Goal: Transaction & Acquisition: Purchase product/service

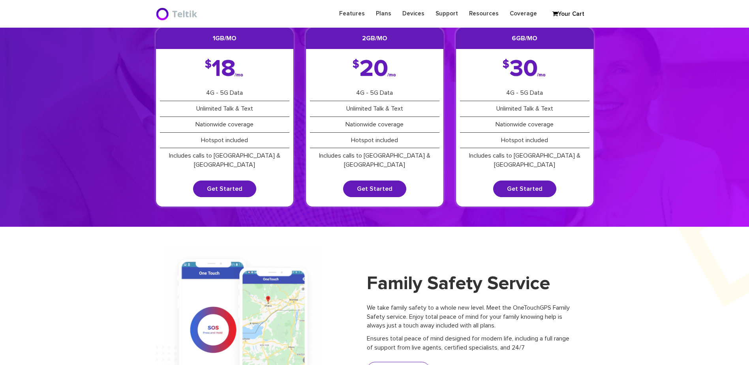
scroll to position [79, 0]
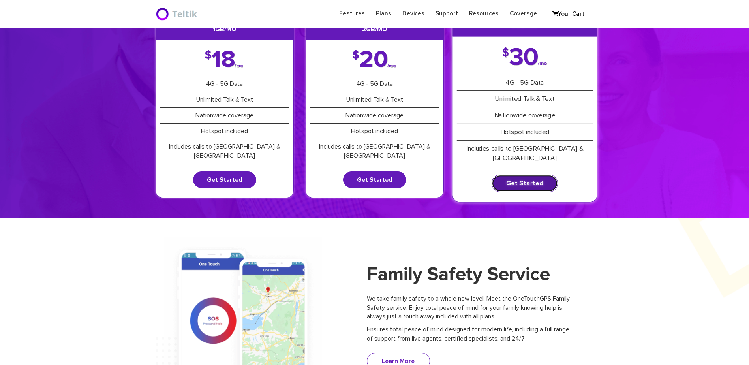
click at [538, 181] on link "Get Started" at bounding box center [525, 183] width 66 height 17
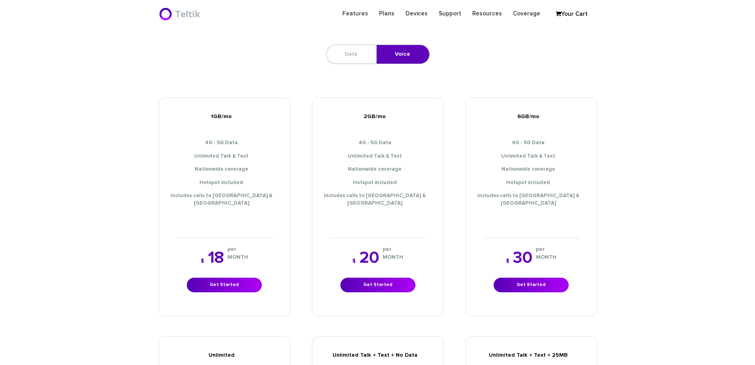
scroll to position [277, 0]
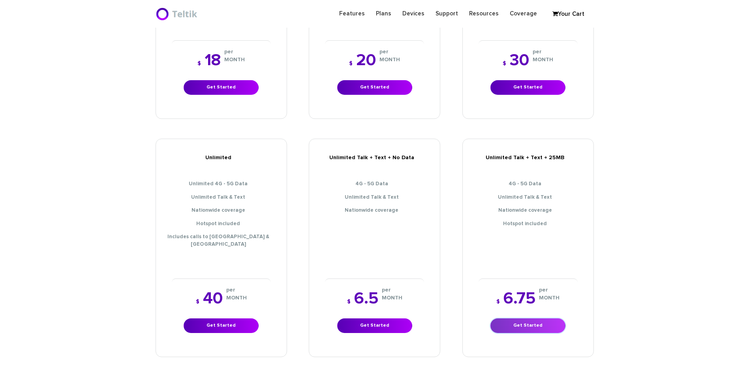
click at [525, 318] on link "Get Started" at bounding box center [528, 325] width 75 height 15
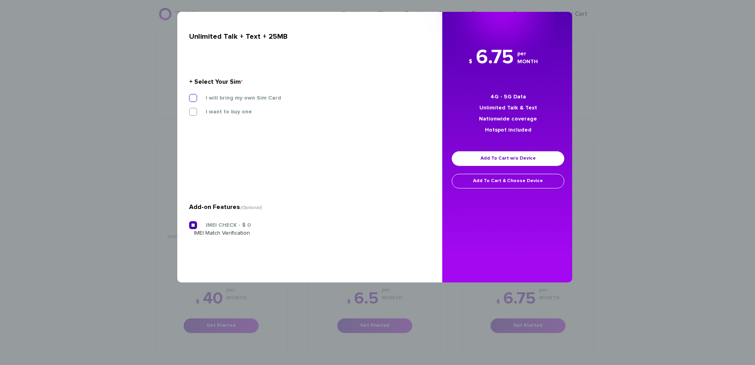
click at [236, 100] on label "I will bring my own Sim Card" at bounding box center [237, 97] width 87 height 7
click at [189, 96] on input "I will bring my own Sim Card" at bounding box center [189, 96] width 0 height 0
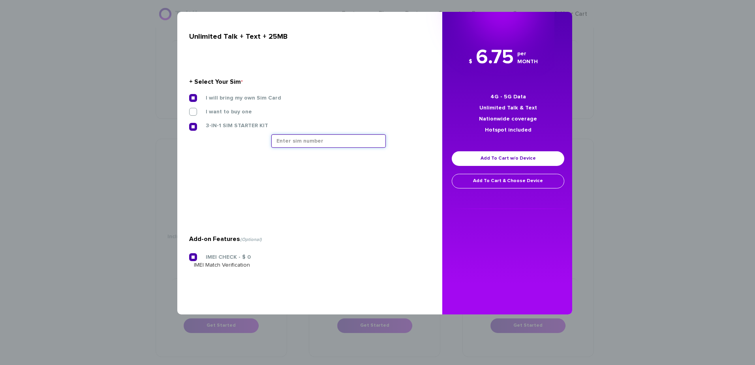
click at [300, 137] on input "text" at bounding box center [328, 140] width 115 height 13
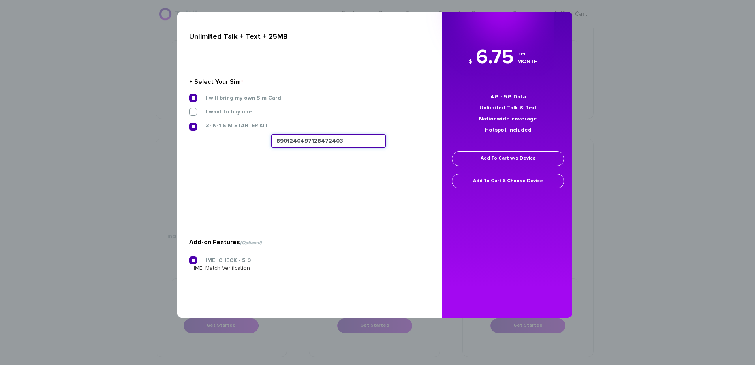
type input "8901240497128472403"
click at [480, 158] on link "Add To Cart w/o Device" at bounding box center [508, 158] width 113 height 15
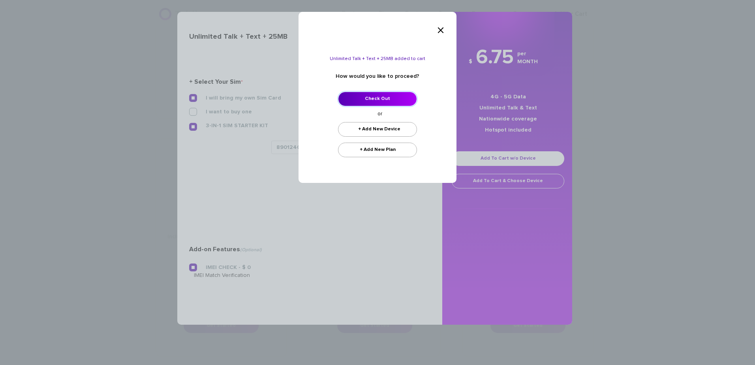
click at [376, 98] on link "Check Out" at bounding box center [377, 99] width 79 height 15
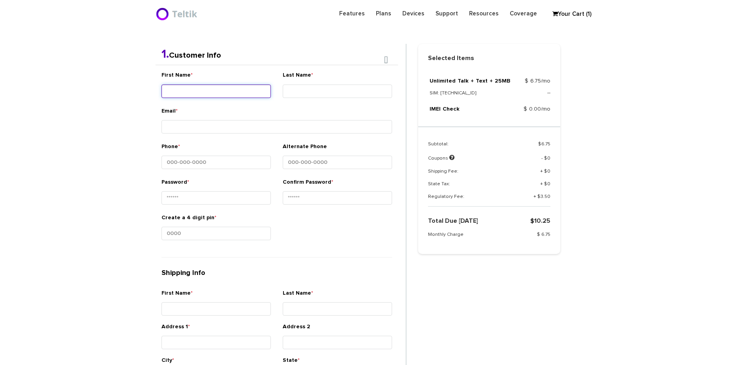
scroll to position [167, 0]
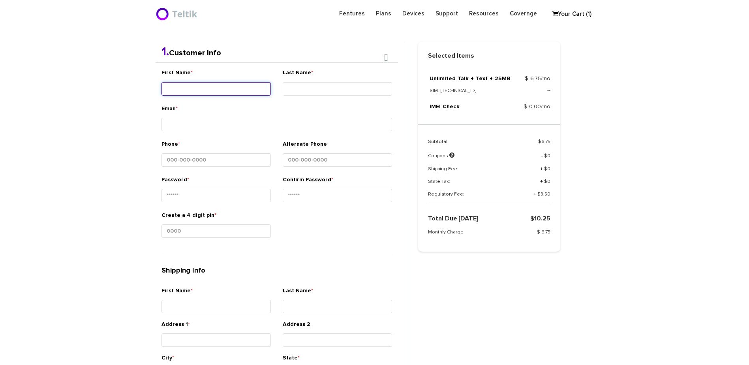
click at [210, 84] on input "First Name *" at bounding box center [216, 88] width 109 height 13
type input "Ner - Aaron"
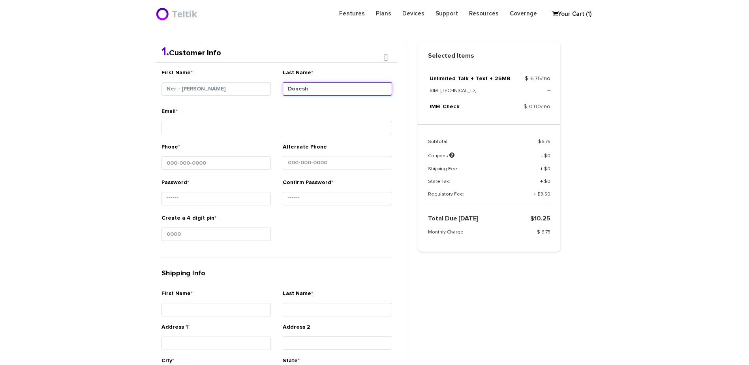
type input "Donesh"
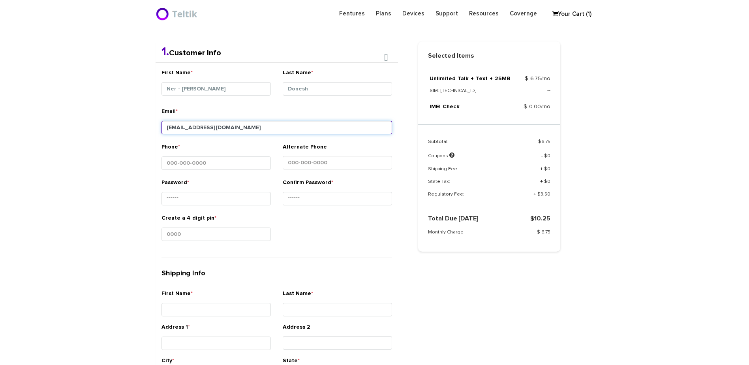
type input "dorisdonesh@gmail.com"
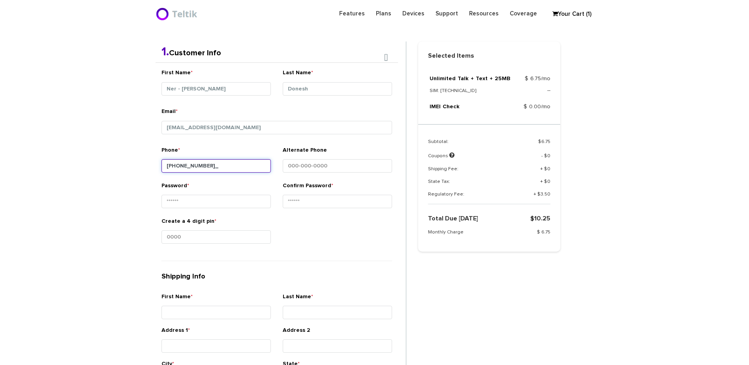
type input "516-698-7793"
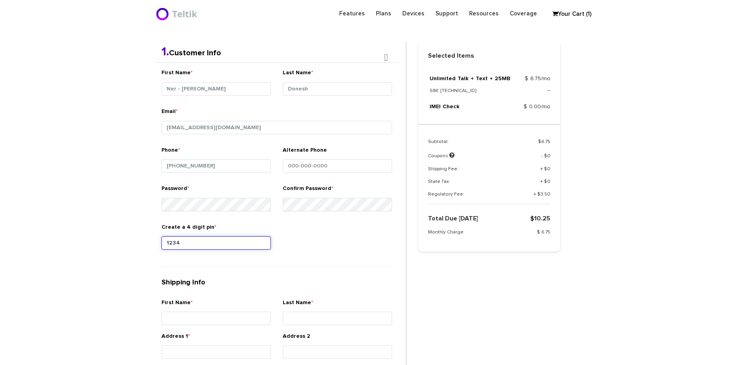
type input "1234"
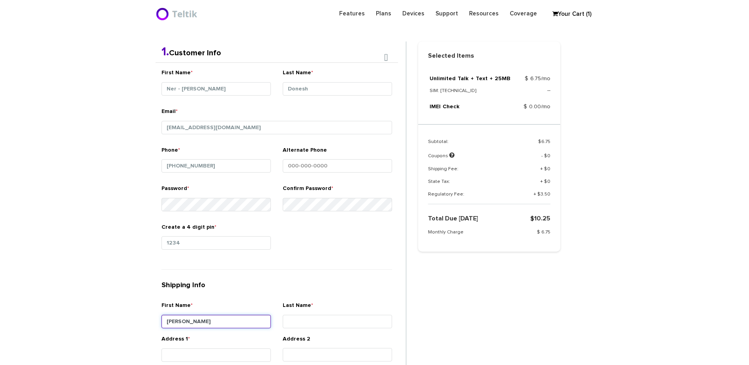
type input "Aaron"
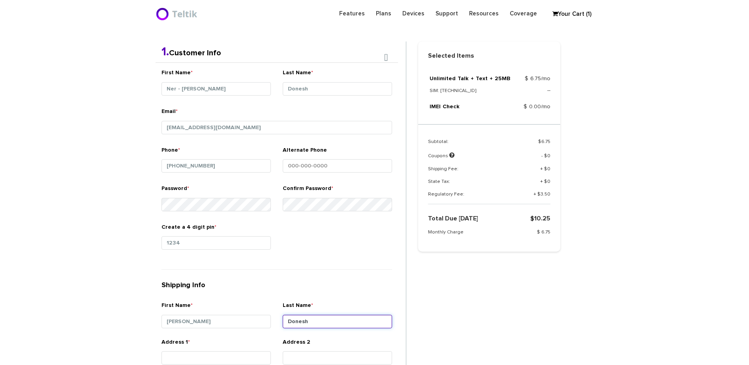
type input "Donesh"
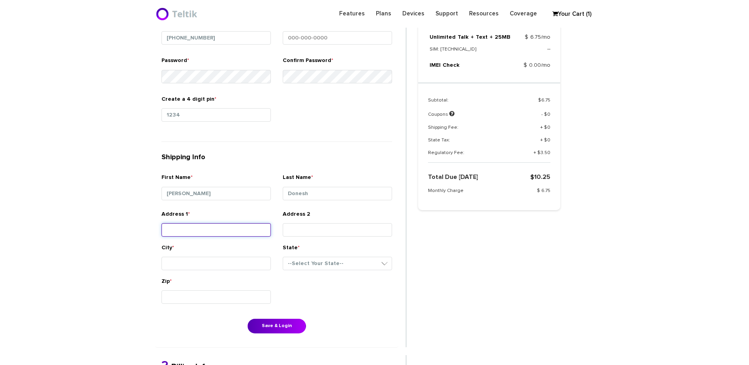
scroll to position [325, 0]
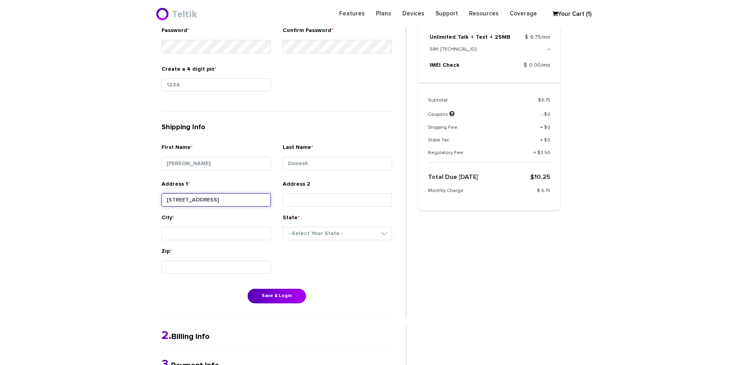
type input "2 Berkshire Road"
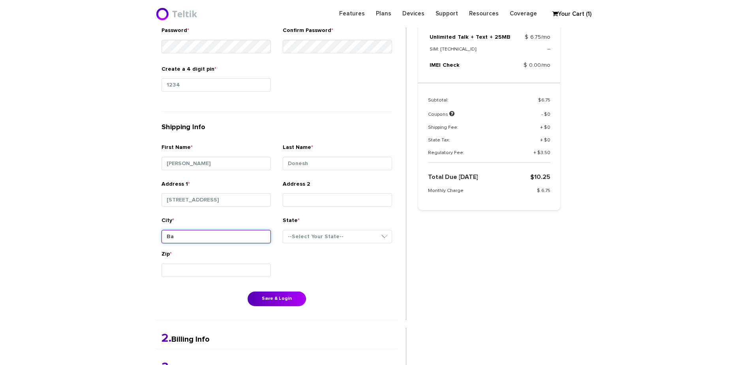
type input "B"
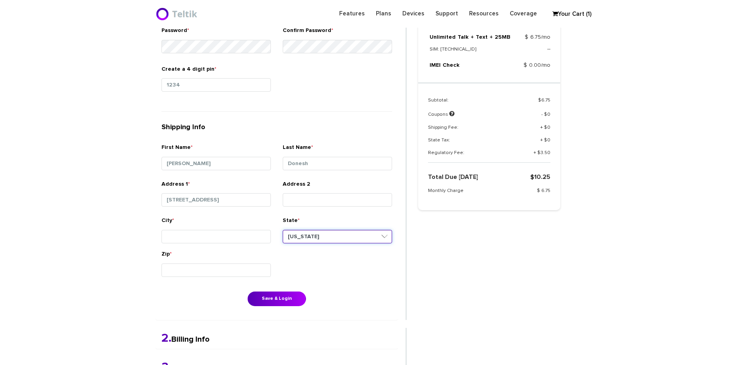
select select "NY"
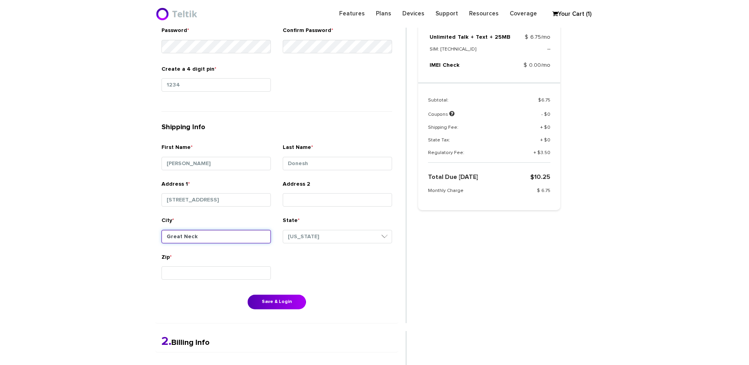
type input "Great Neck"
type input "11023"
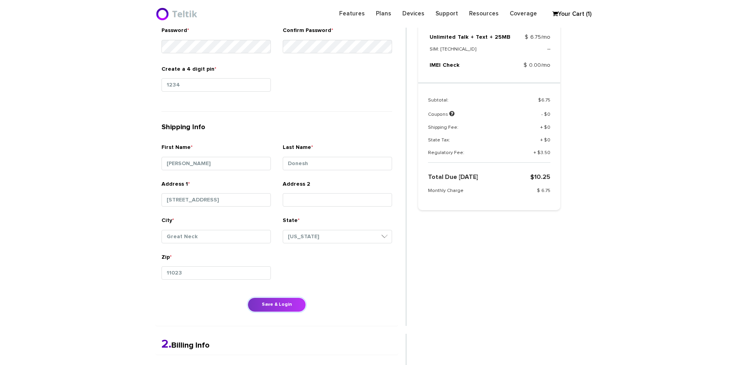
click at [271, 302] on button "Save & Login" at bounding box center [277, 304] width 58 height 15
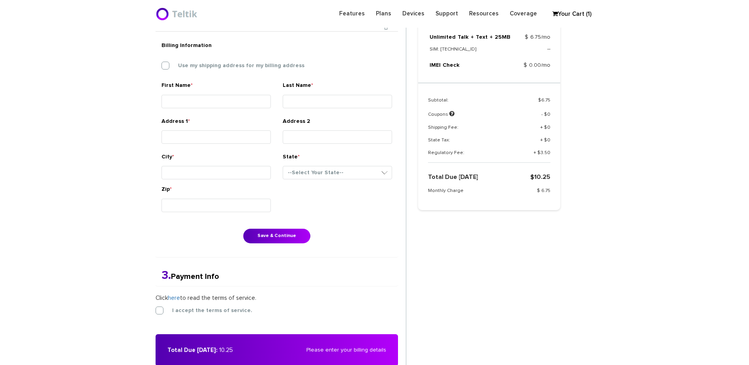
drag, startPoint x: 211, startPoint y: 59, endPoint x: 214, endPoint y: 62, distance: 4.2
click at [212, 61] on div "Billing Information Use my shipping address for my billing address" at bounding box center [277, 60] width 243 height 44
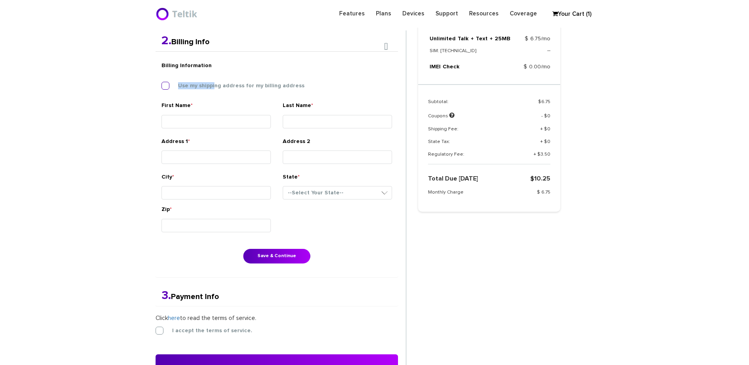
click at [215, 84] on div "Billing Information Use my shipping address for my billing address" at bounding box center [277, 80] width 243 height 44
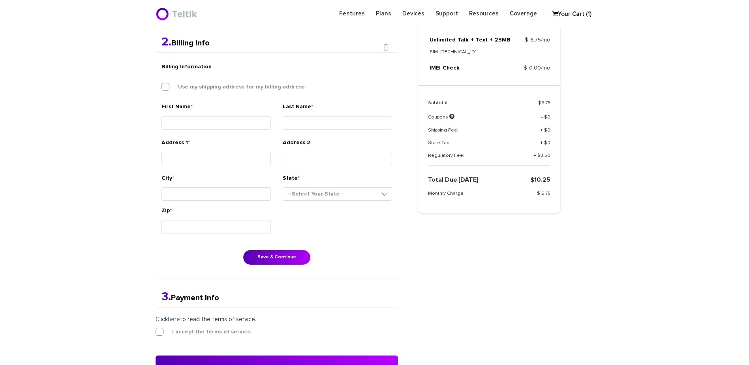
drag, startPoint x: 215, startPoint y: 84, endPoint x: 213, endPoint y: 94, distance: 10.5
click at [213, 94] on div "Billing Information Use my shipping address for my billing address" at bounding box center [277, 81] width 243 height 44
click at [215, 89] on label "Use my shipping address for my billing address" at bounding box center [235, 86] width 138 height 7
click at [162, 85] on input "Use my shipping address for my billing address" at bounding box center [162, 85] width 0 height 0
type input "Aaron"
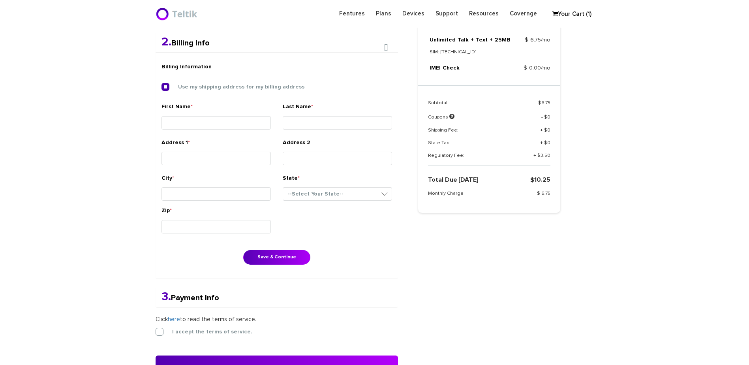
type input "Donesh"
type input "2 Berkshire Road"
type input "Great Neck"
select select "NY"
click at [279, 260] on button "Save & Continue" at bounding box center [276, 257] width 67 height 15
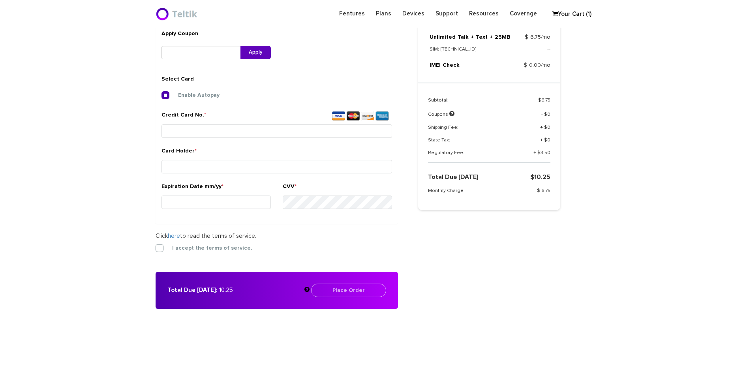
scroll to position [256, 0]
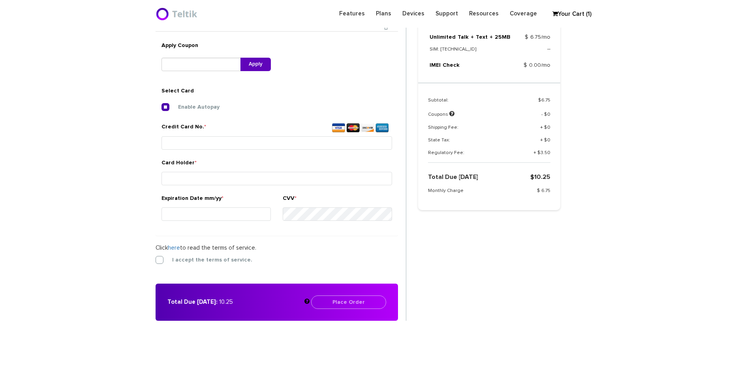
click at [220, 153] on div "Credit Card No. *" at bounding box center [277, 141] width 243 height 36
click at [218, 143] on input "Credit Card No. *" at bounding box center [277, 142] width 231 height 13
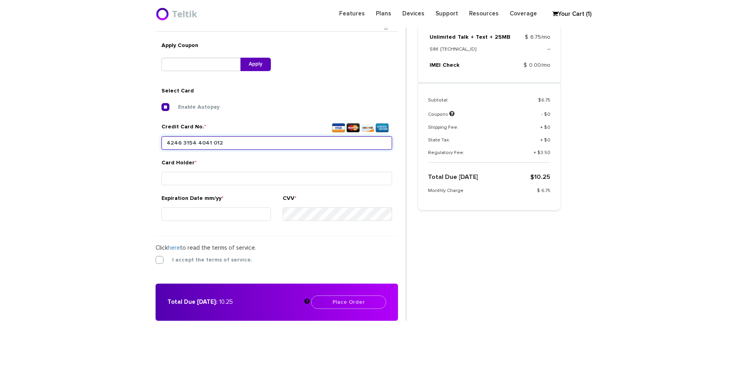
type input "4246 3154 4041 0122"
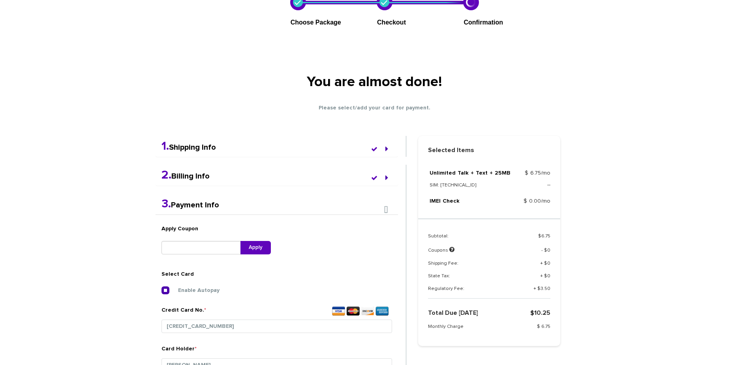
scroll to position [0, 0]
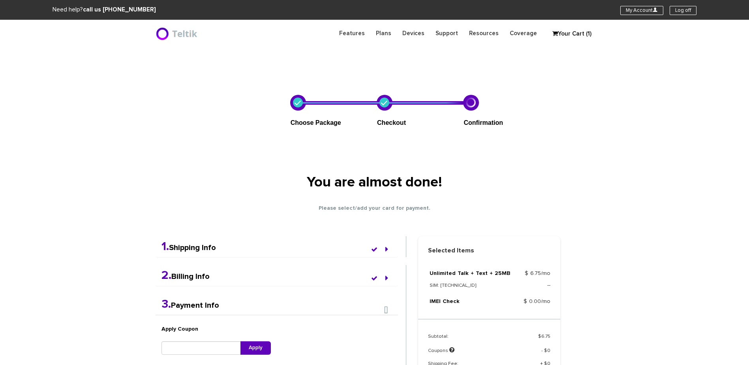
click at [227, 248] on h4 "1. Shipping Info" at bounding box center [277, 246] width 231 height 13
click at [209, 249] on link "1. Shipping Info" at bounding box center [189, 248] width 55 height 8
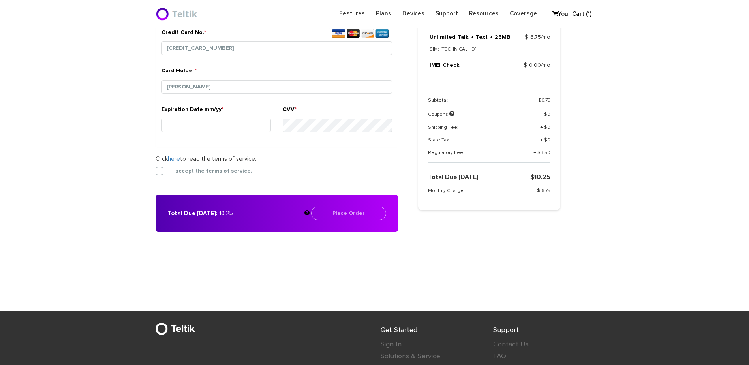
scroll to position [474, 0]
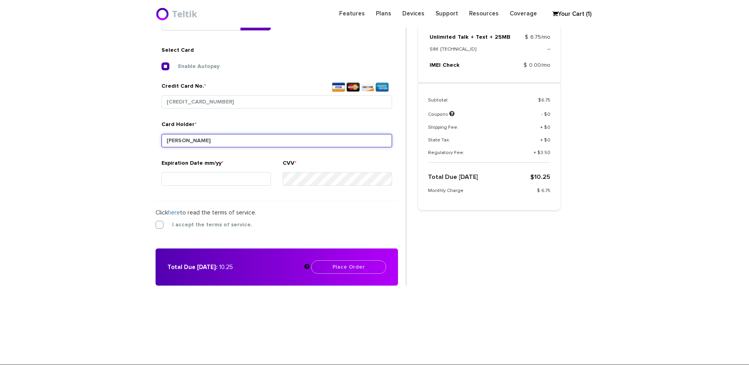
click at [194, 139] on input "Doris Donash" at bounding box center [277, 140] width 231 height 13
type input "Doris Donesh"
type input "03/30"
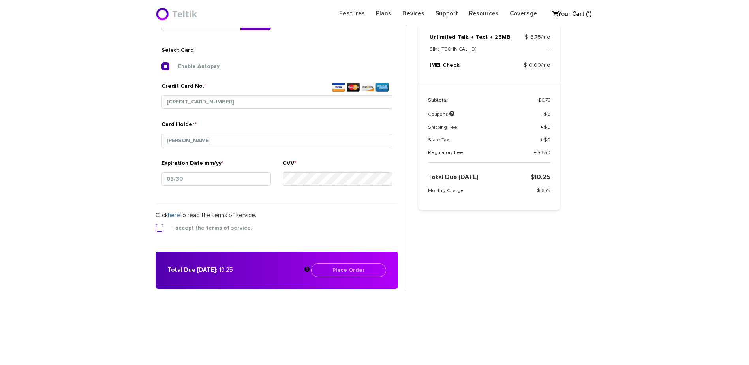
click at [206, 231] on label "I accept the terms of service." at bounding box center [206, 227] width 92 height 7
click at [156, 226] on input "I accept the terms of service." at bounding box center [156, 226] width 0 height 0
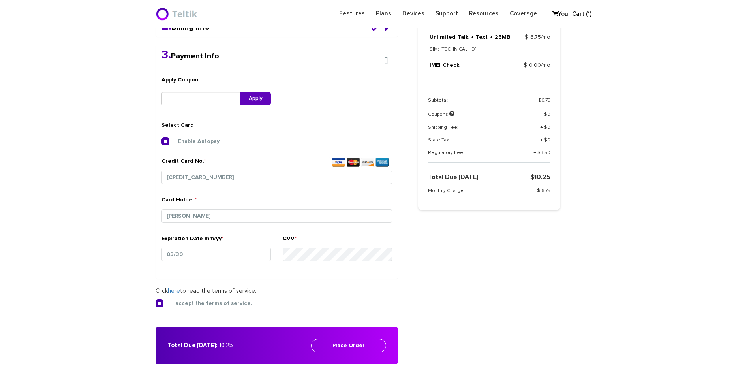
scroll to position [218, 0]
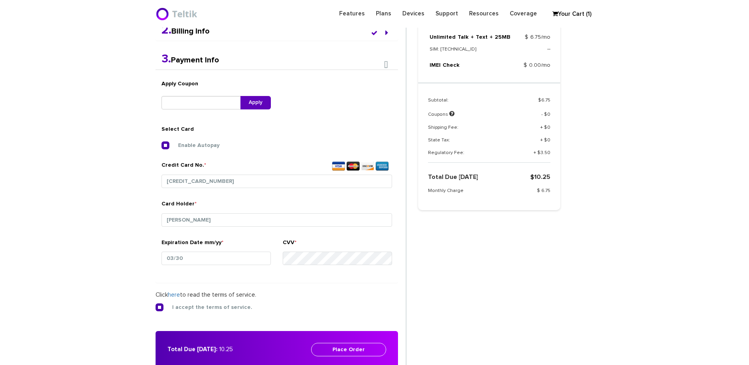
click at [350, 342] on div "Total Due Today: 10.25 Place Order Please enter your billing details" at bounding box center [277, 349] width 243 height 37
click at [350, 351] on button "Place Order" at bounding box center [348, 349] width 75 height 13
